Goal: Task Accomplishment & Management: Use online tool/utility

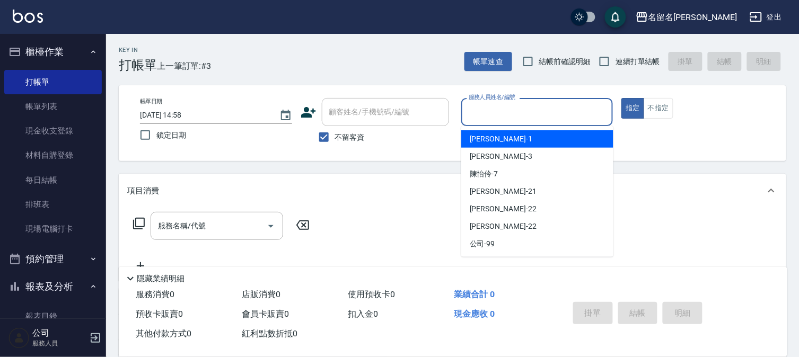
click at [567, 104] on input "服務人員姓名/編號" at bounding box center [537, 112] width 143 height 19
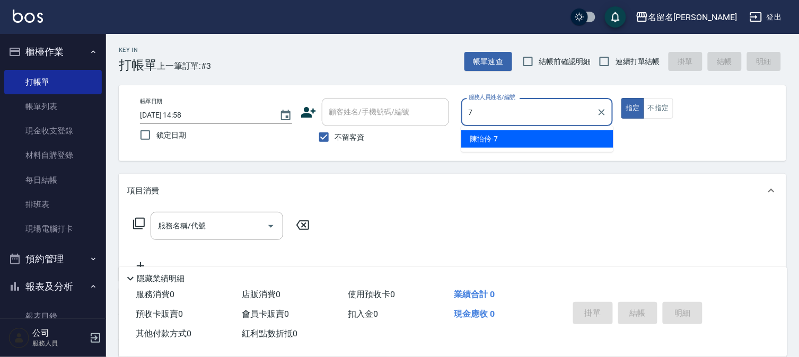
type input "[PERSON_NAME]-7"
type button "true"
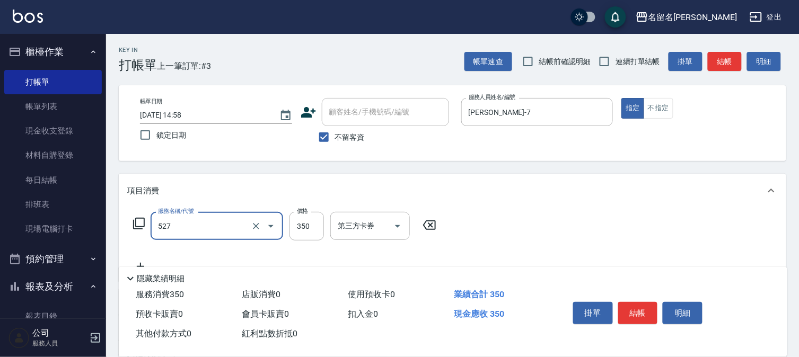
type input "頭皮養護A(527)"
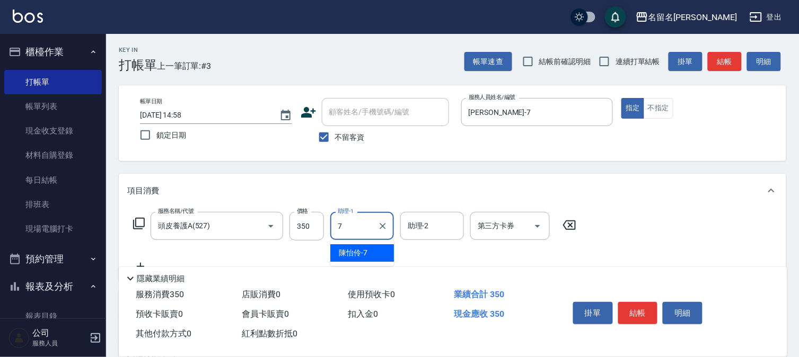
type input "[PERSON_NAME]-7"
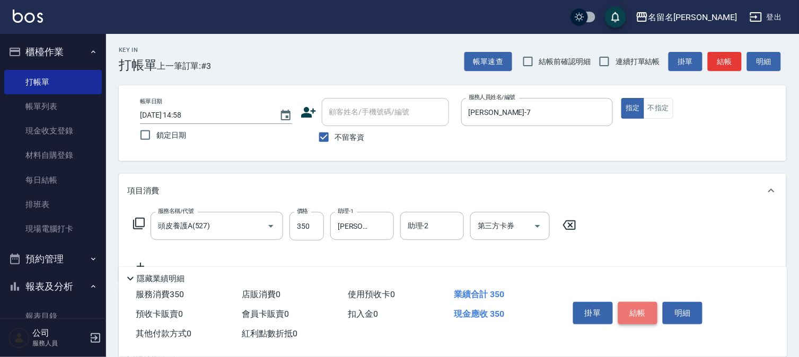
click at [633, 314] on button "結帳" at bounding box center [638, 313] width 40 height 22
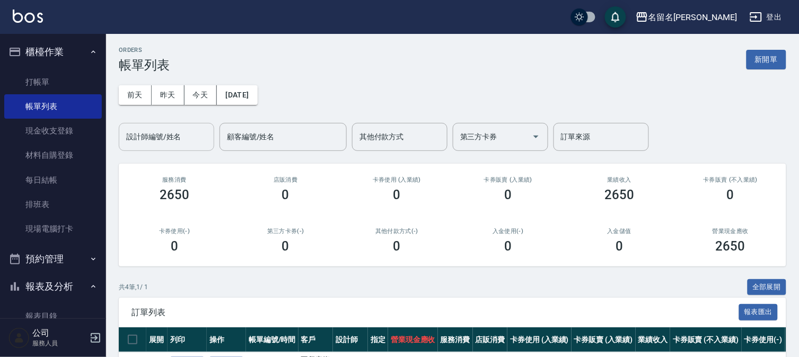
click at [167, 137] on input "設計師編號/姓名" at bounding box center [166, 137] width 86 height 19
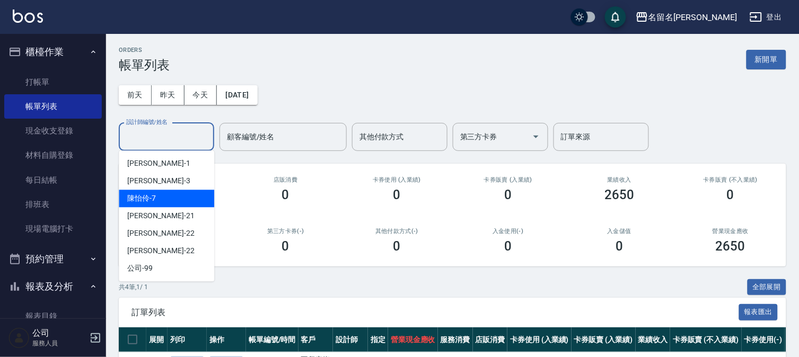
click at [188, 195] on div "[PERSON_NAME]-7" at bounding box center [166, 198] width 95 height 17
type input "[PERSON_NAME]-7"
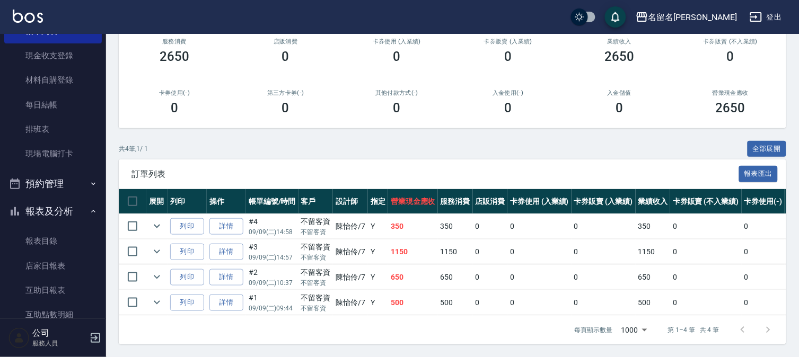
scroll to position [118, 0]
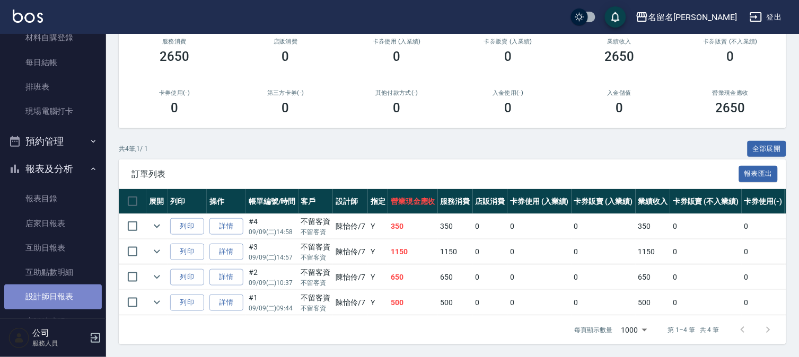
click at [67, 293] on link "設計師日報表" at bounding box center [53, 297] width 98 height 24
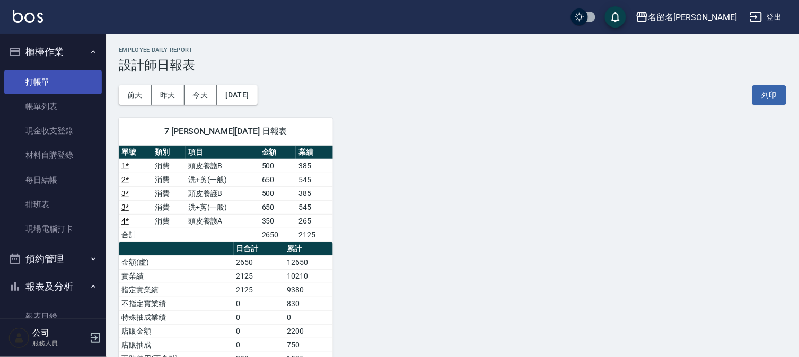
click at [36, 86] on link "打帳單" at bounding box center [53, 82] width 98 height 24
